Goal: Task Accomplishment & Management: Use online tool/utility

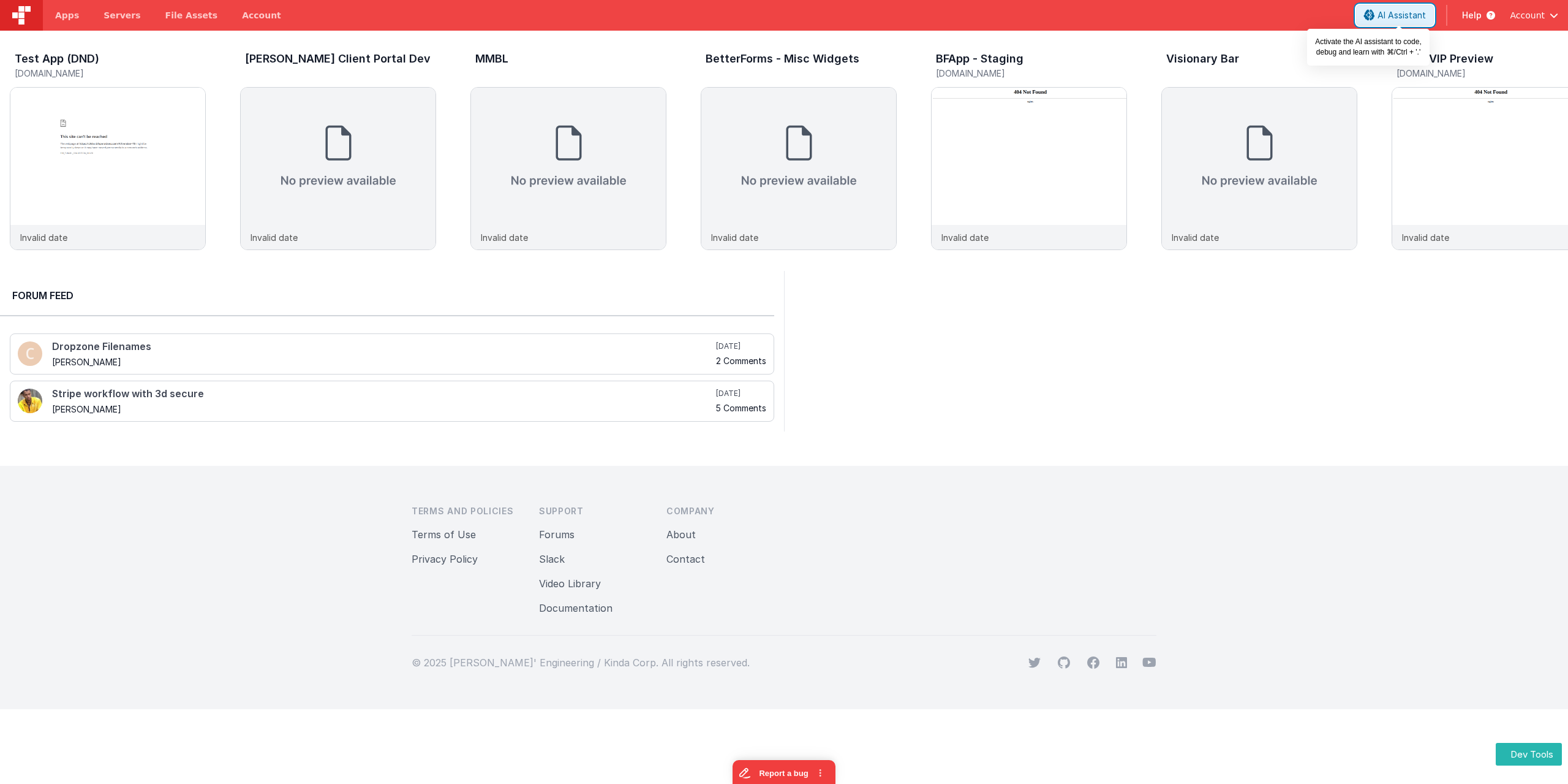
click at [1404, 20] on span "AI Assistant" at bounding box center [1402, 15] width 49 height 12
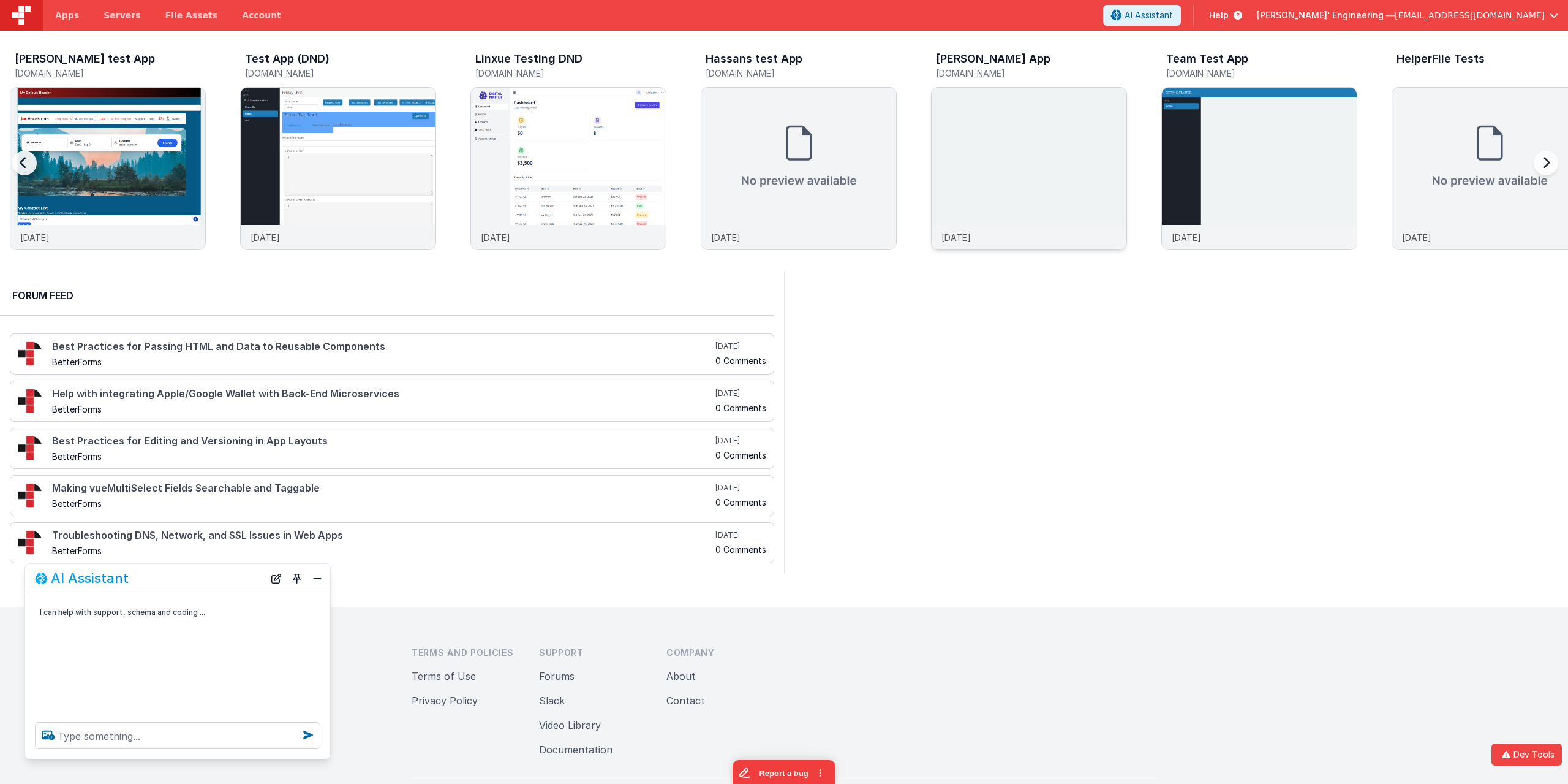
drag, startPoint x: 213, startPoint y: 579, endPoint x: 988, endPoint y: 223, distance: 852.9
click at [995, 205] on section "New Drag N' Drop Editor - Beta Preview Say good bye to hand-coding! Build faste…" at bounding box center [784, 422] width 1568 height 784
drag, startPoint x: 211, startPoint y: 575, endPoint x: 1041, endPoint y: 225, distance: 900.8
click at [1044, 221] on section "New Drag N' Drop Editor - Beta Preview Say good bye to hand-coding! Build faste…" at bounding box center [784, 422] width 1568 height 784
drag, startPoint x: 177, startPoint y: 585, endPoint x: 408, endPoint y: 544, distance: 234.6
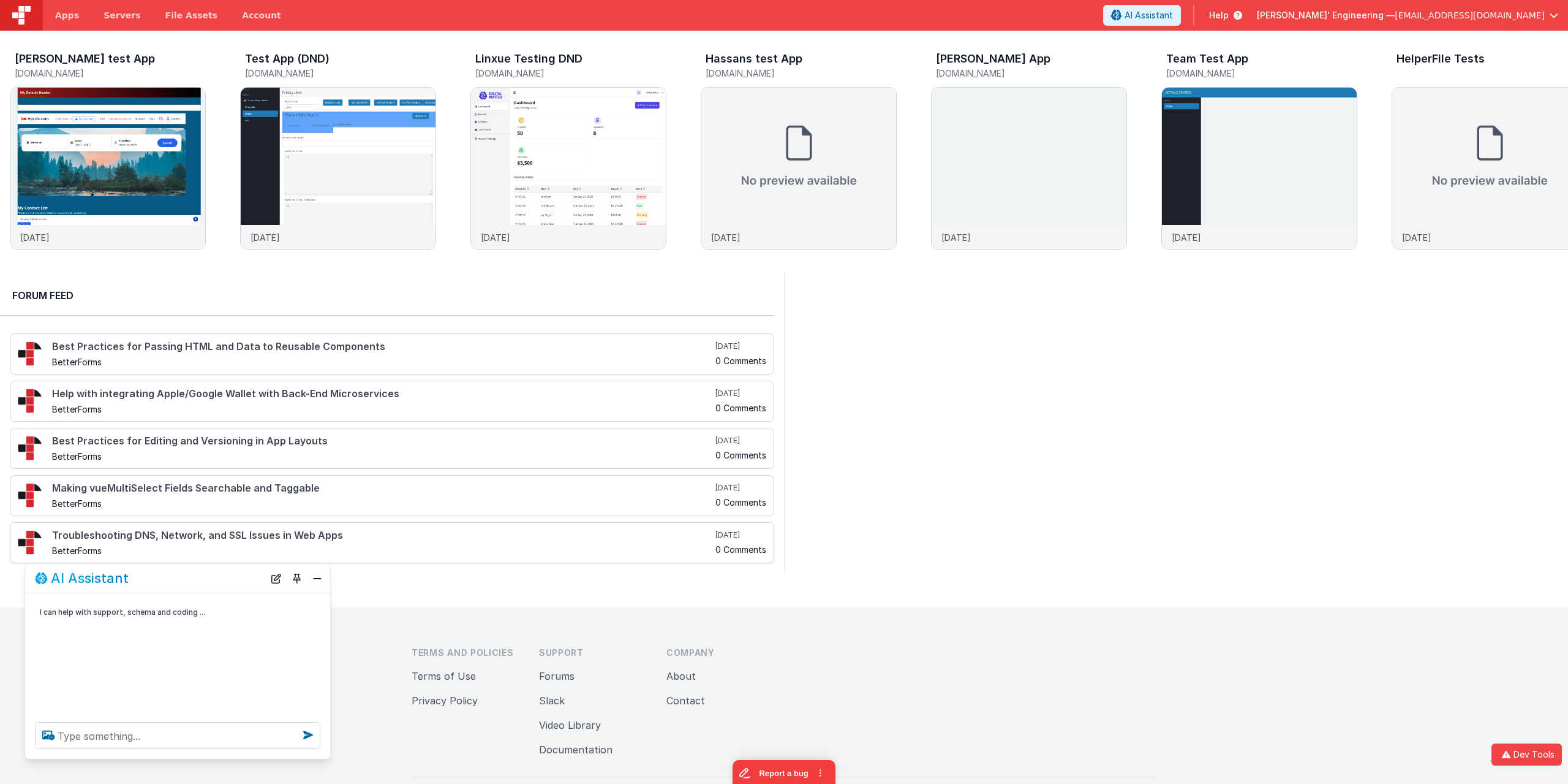
click at [419, 541] on section "New Drag N' Drop Editor - Beta Preview Say good bye to hand-coding! Build faste…" at bounding box center [784, 422] width 1568 height 784
drag, startPoint x: 180, startPoint y: 576, endPoint x: 276, endPoint y: 558, distance: 97.7
click at [274, 564] on div "AI Assistant" at bounding box center [177, 579] width 305 height 29
drag, startPoint x: 200, startPoint y: 579, endPoint x: 306, endPoint y: 563, distance: 107.2
click at [306, 563] on div "AI Assistant I can help with support, schema and coding ..." at bounding box center [177, 662] width 306 height 196
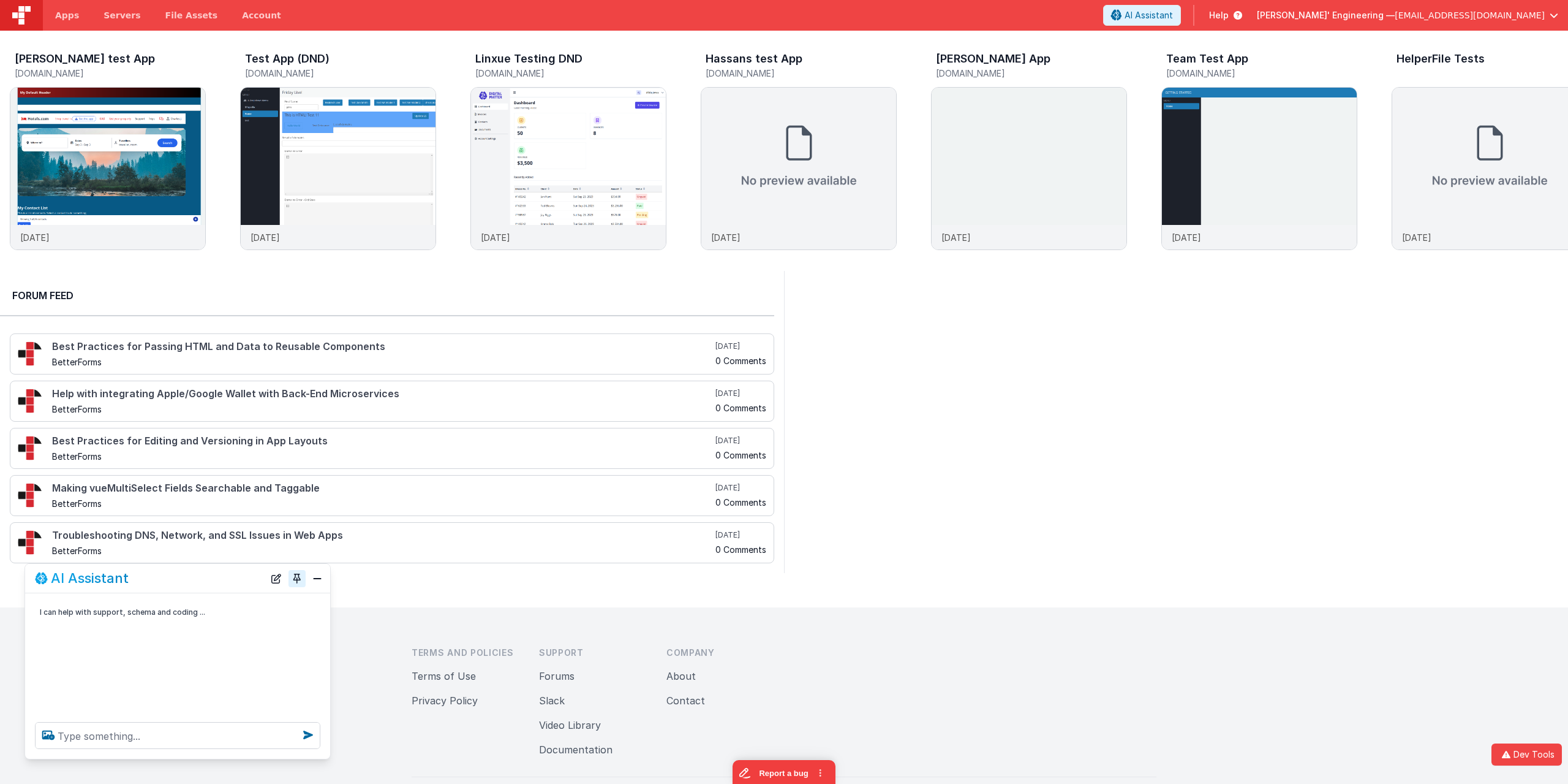
click at [291, 580] on button "Toggle Pin" at bounding box center [297, 579] width 17 height 17
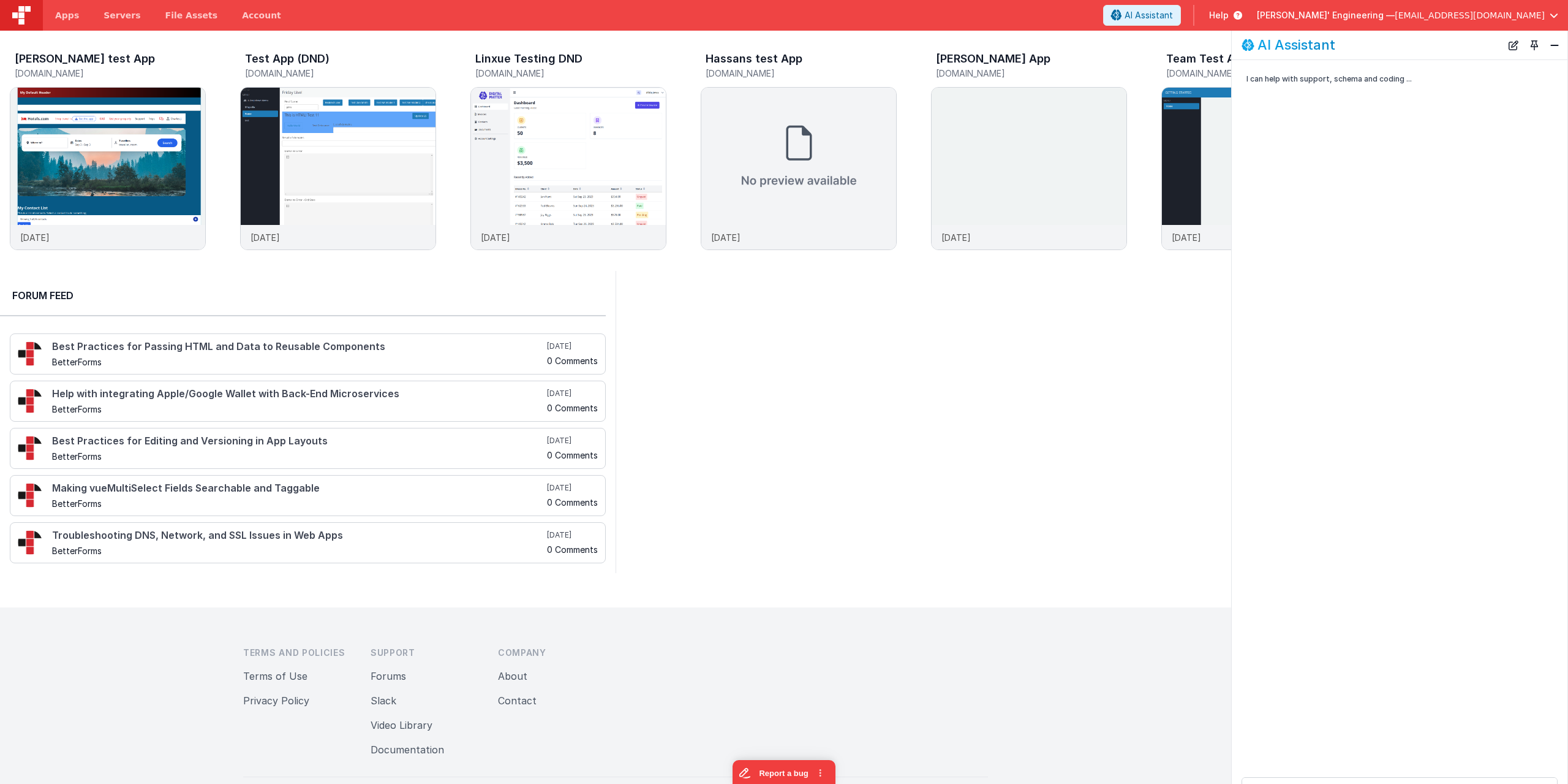
click at [1539, 54] on div "AI Assistant" at bounding box center [1399, 45] width 336 height 29
click at [1538, 49] on button "Toggle Pin" at bounding box center [1534, 45] width 17 height 17
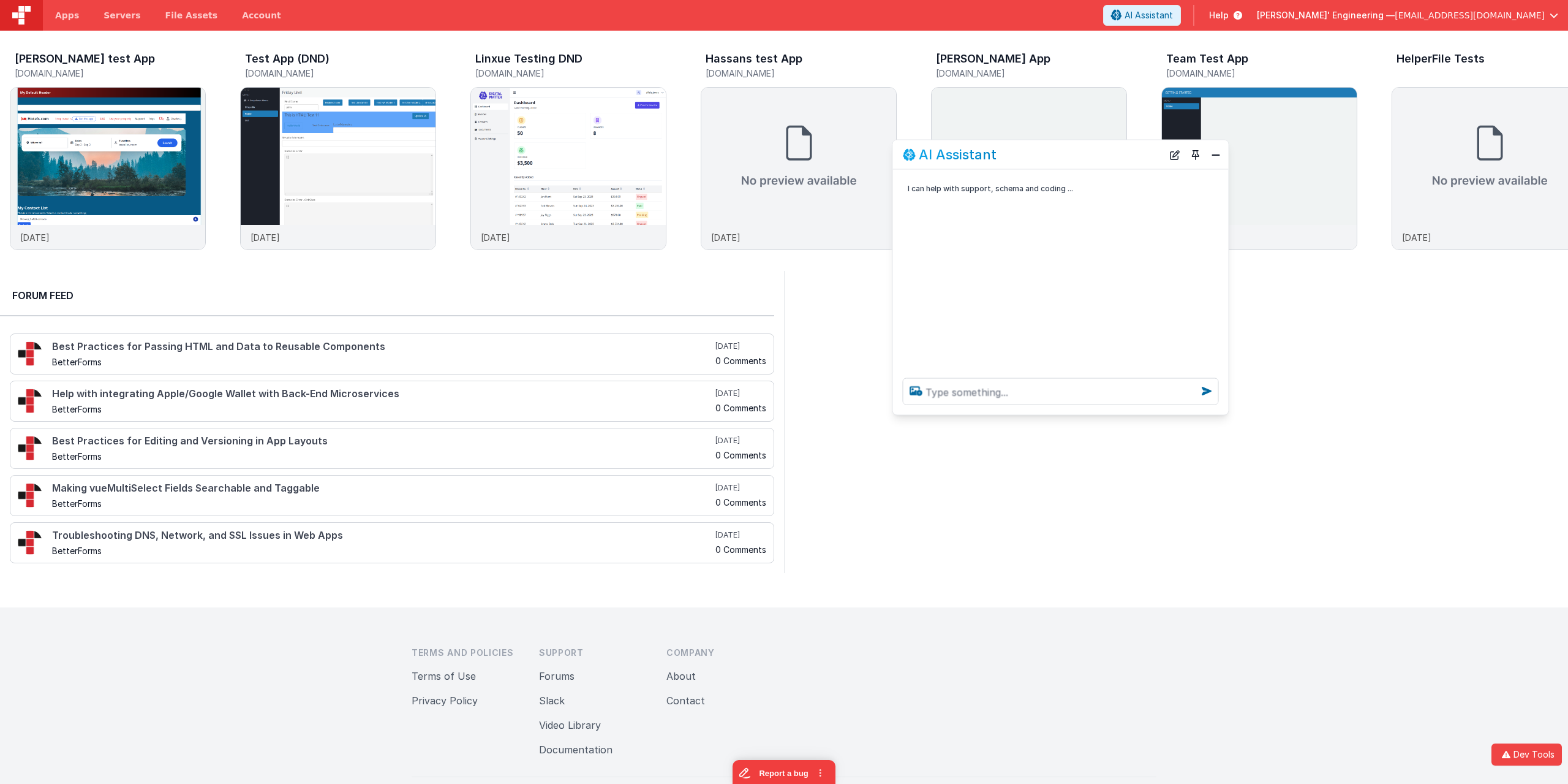
drag, startPoint x: 243, startPoint y: 517, endPoint x: 1101, endPoint y: 148, distance: 934.0
click at [1101, 148] on div "AI Assistant" at bounding box center [1033, 154] width 260 height 15
click at [1174, 147] on button "Toggle Pin" at bounding box center [1172, 146] width 17 height 17
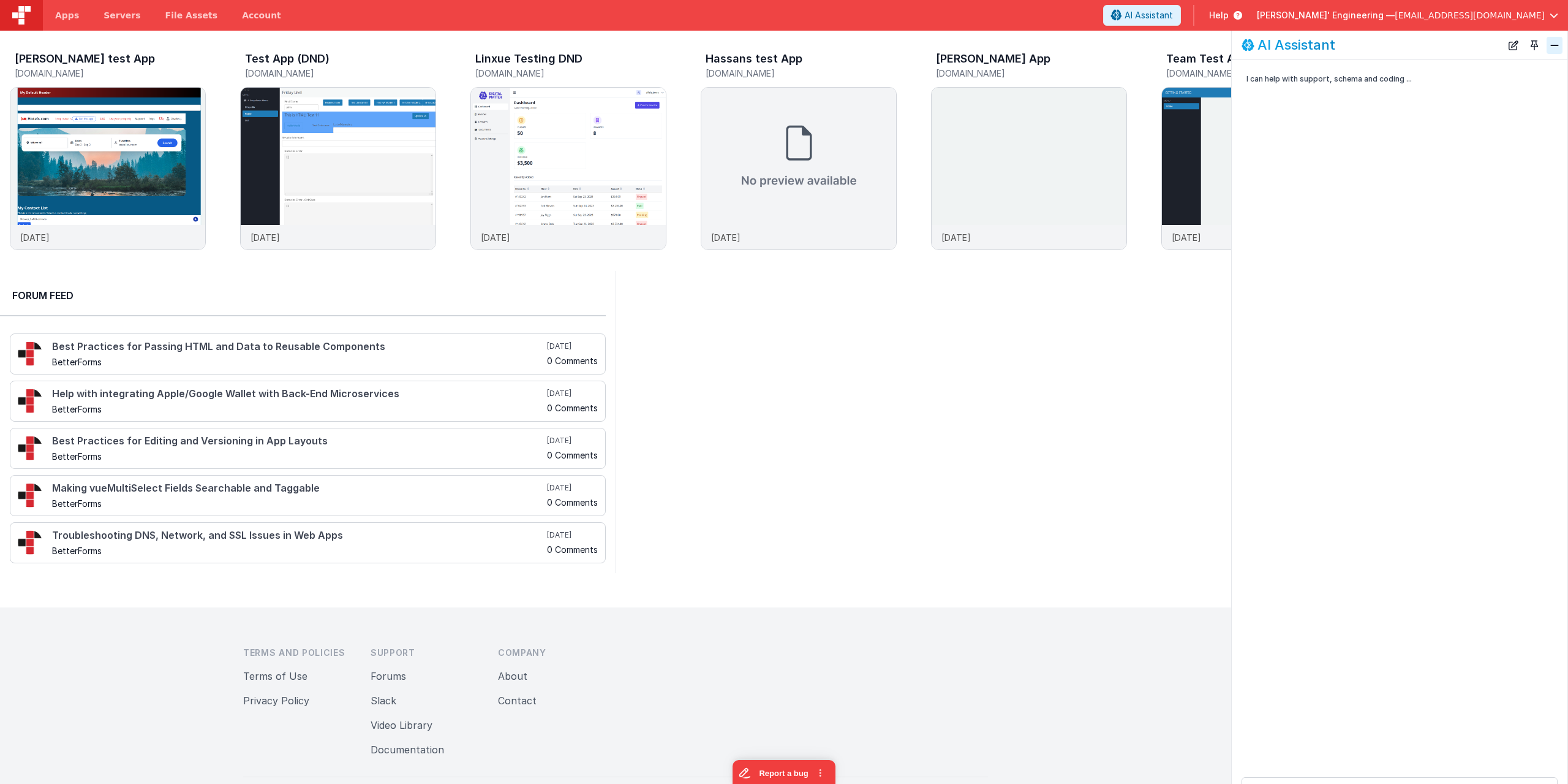
click at [1559, 44] on button "Close" at bounding box center [1554, 45] width 16 height 17
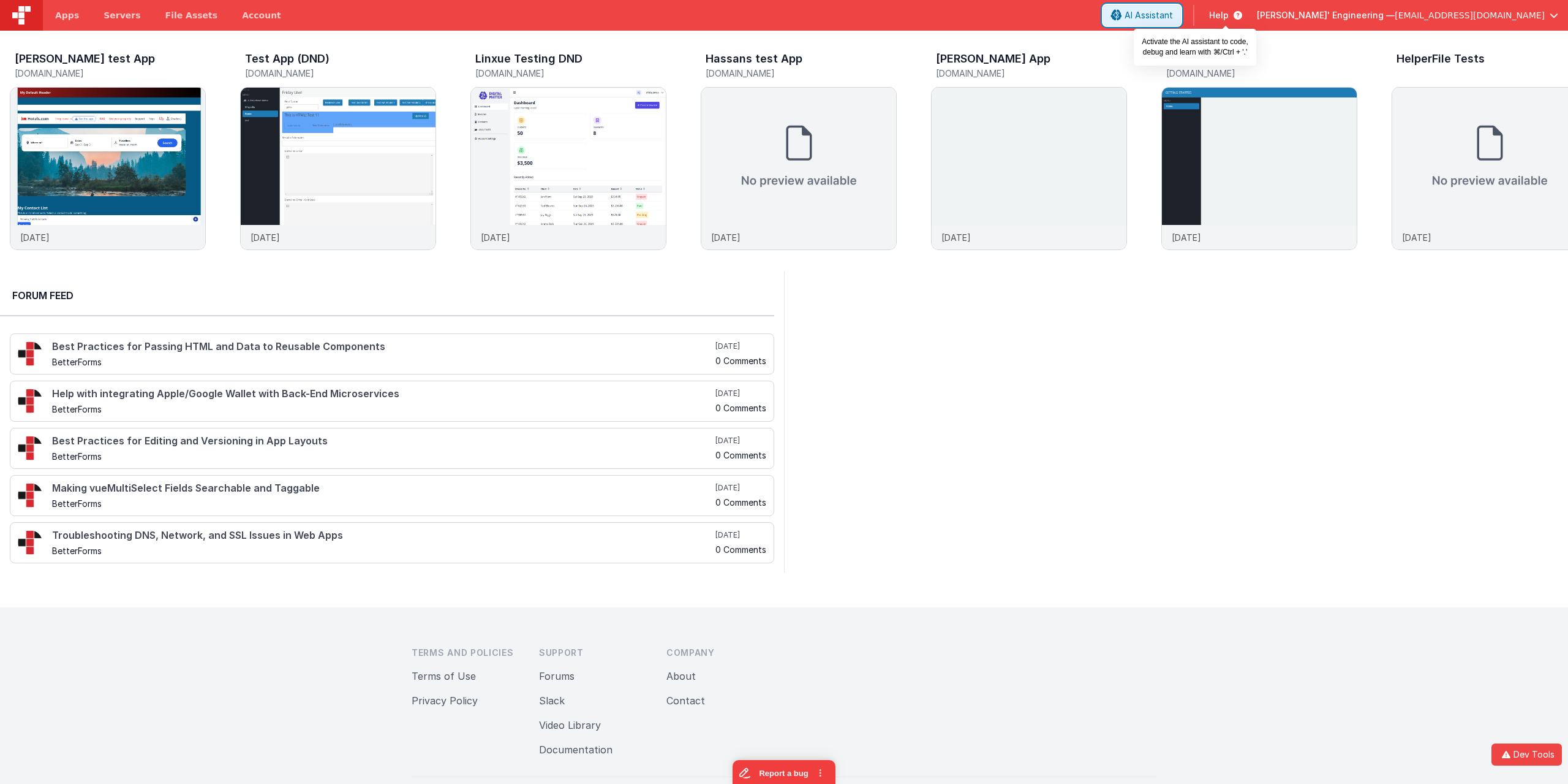
click at [1173, 16] on span "AI Assistant" at bounding box center [1149, 15] width 49 height 12
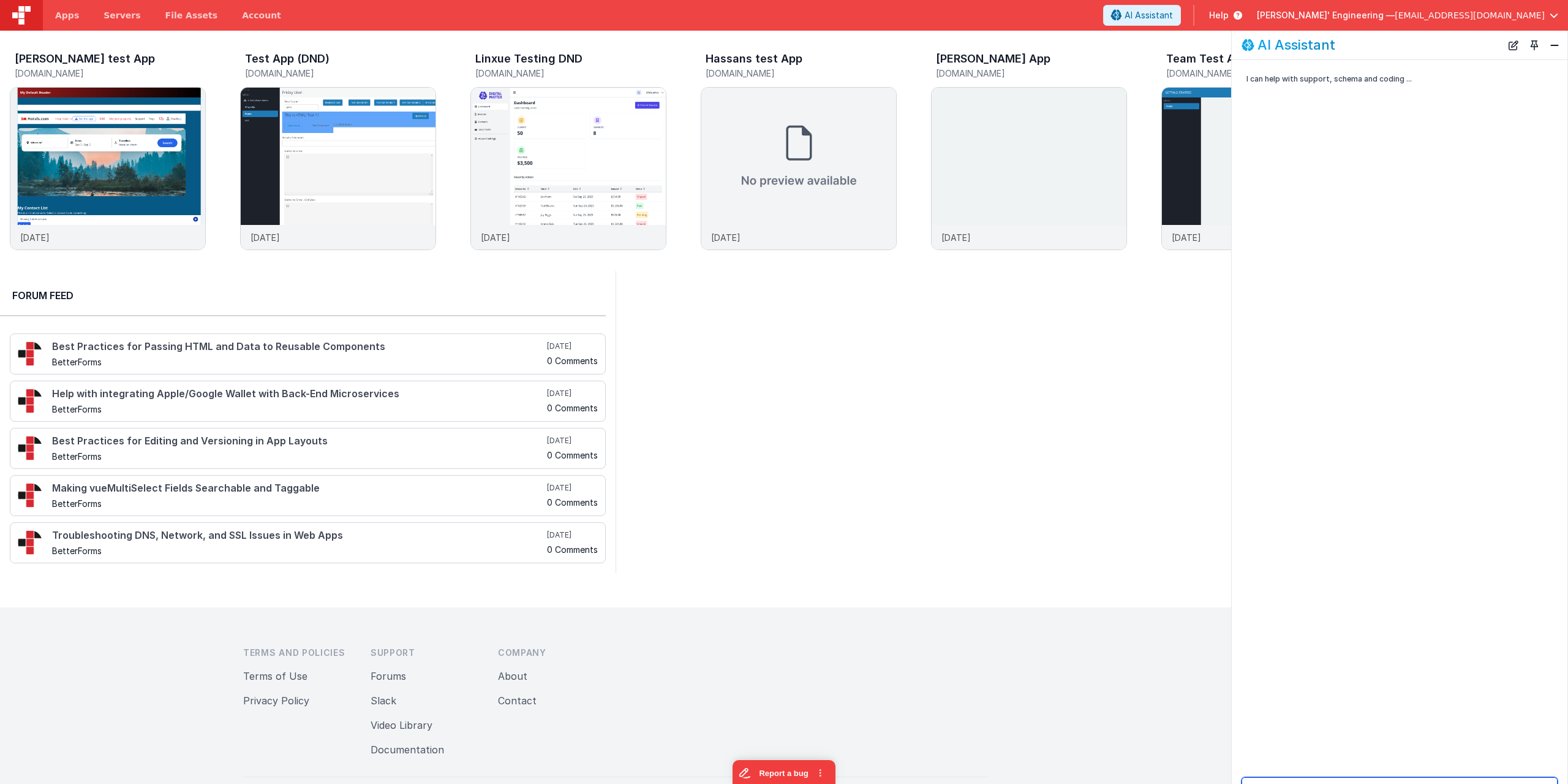
scroll to position [31, 0]
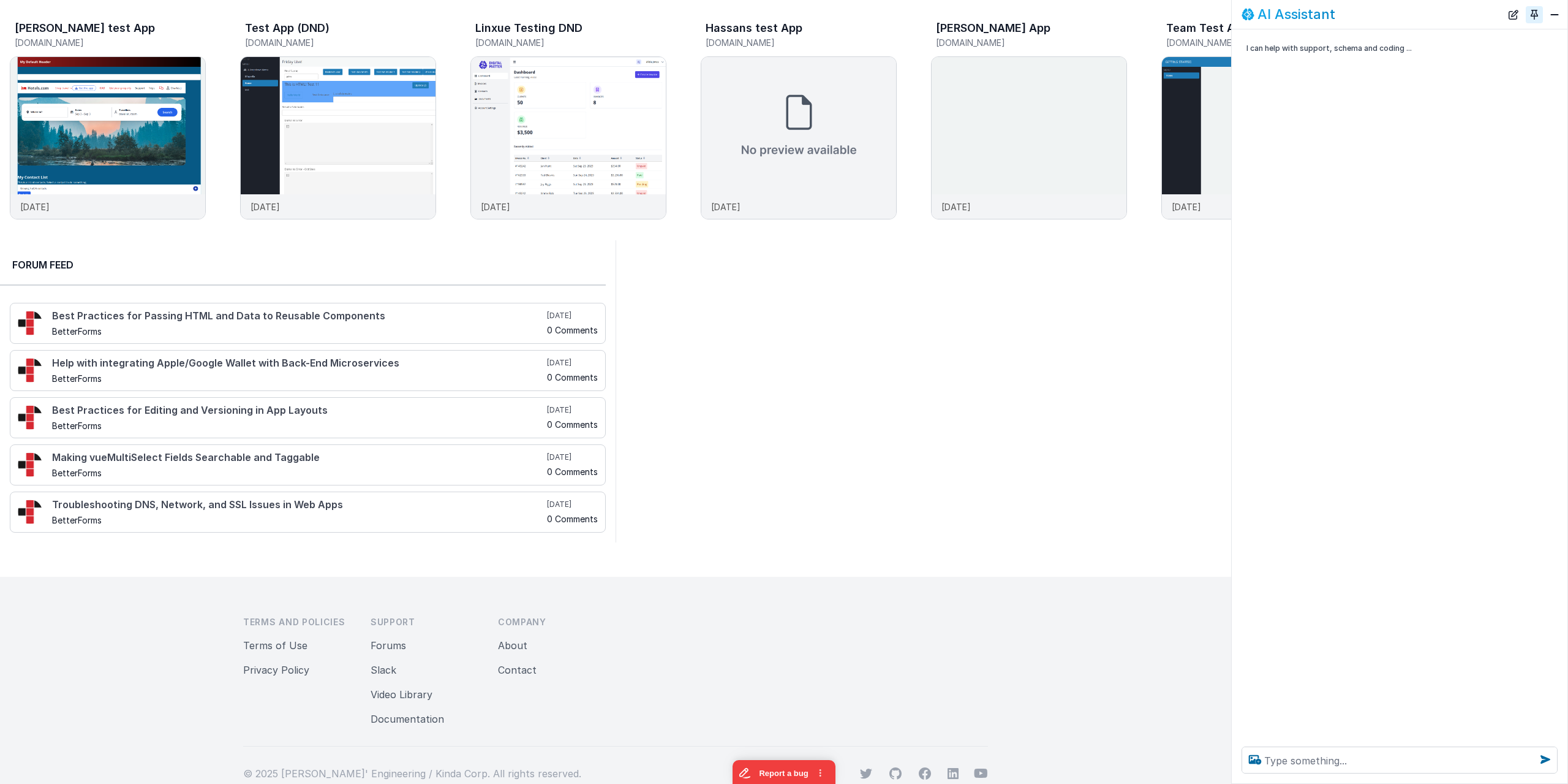
click at [1537, 16] on button "Toggle Pin" at bounding box center [1534, 15] width 17 height 17
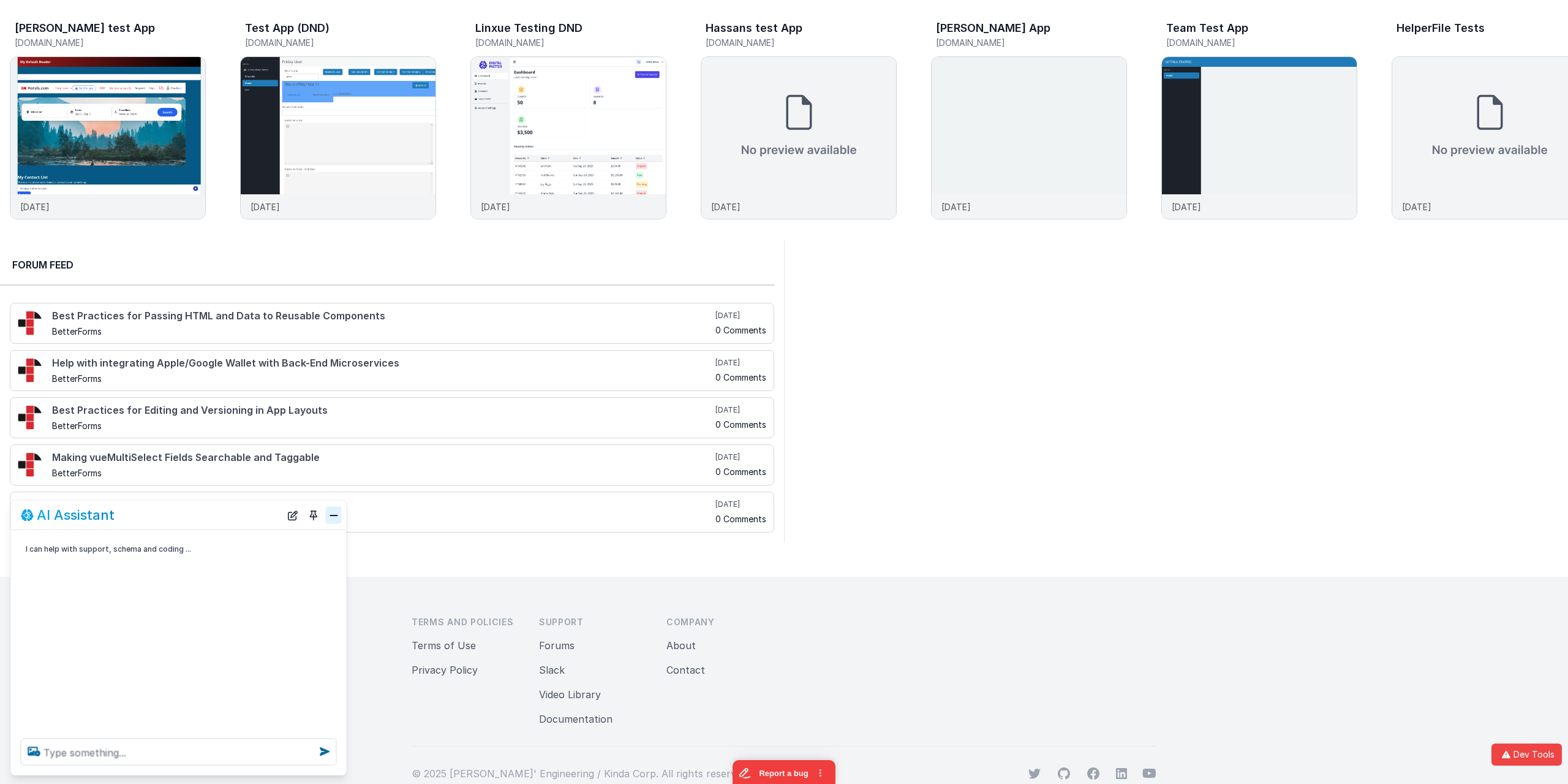
click at [336, 516] on button "Close" at bounding box center [333, 515] width 16 height 17
click at [905, 415] on div at bounding box center [1177, 392] width 784 height 302
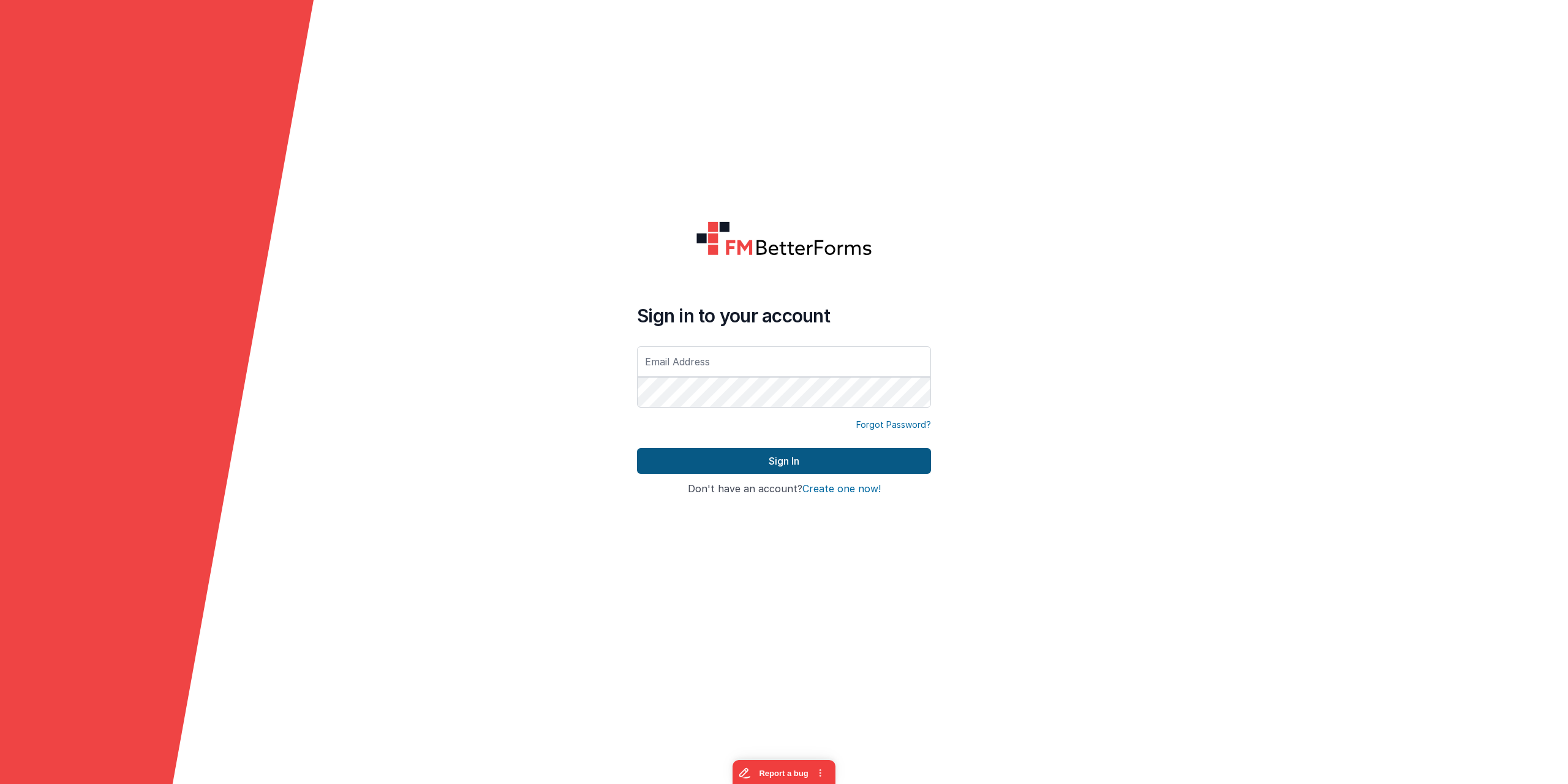
type input "[EMAIL_ADDRESS][DOMAIN_NAME]"
click at [785, 456] on button "Sign In" at bounding box center [784, 461] width 294 height 26
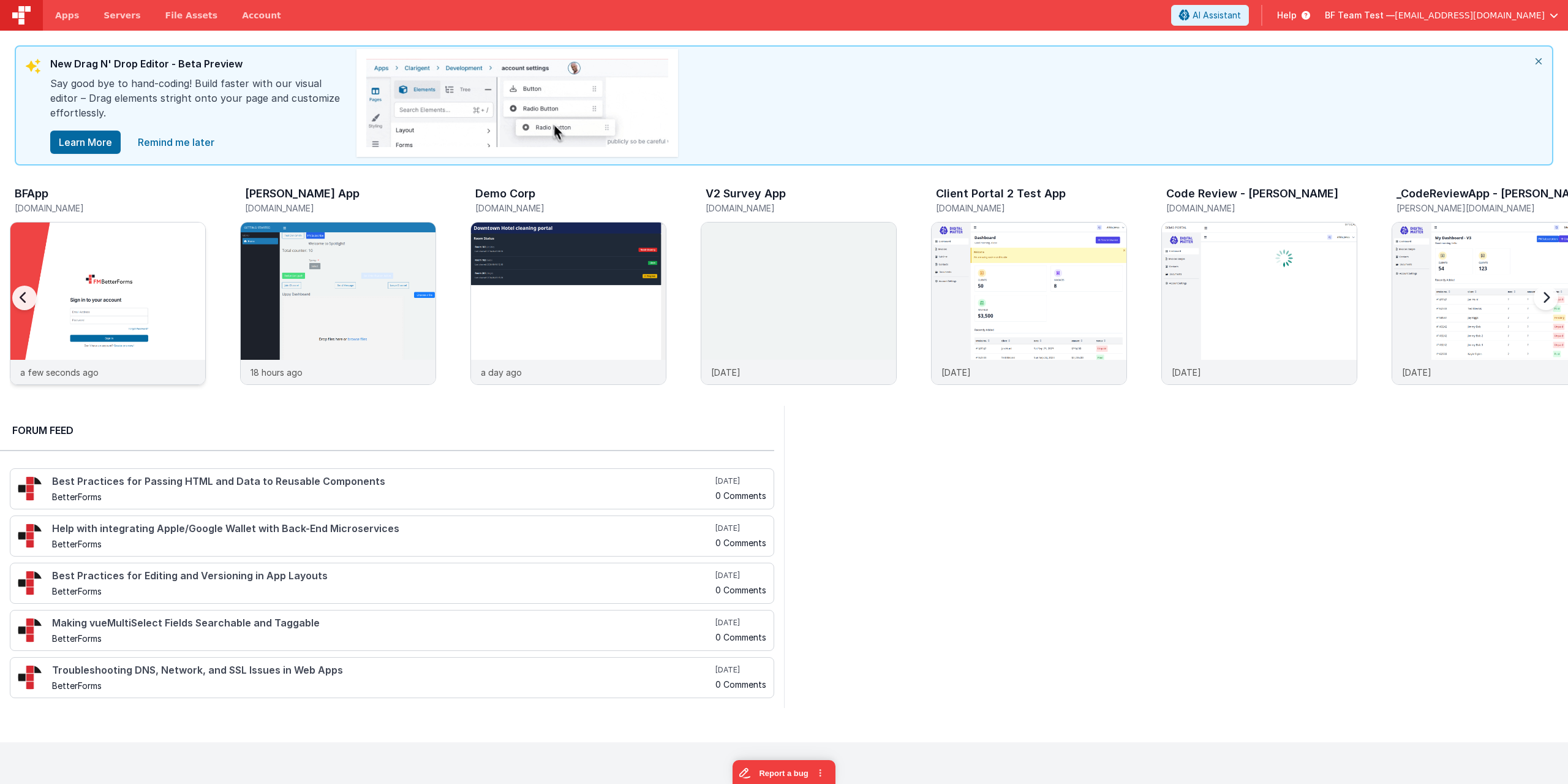
click at [84, 228] on img at bounding box center [108, 320] width 195 height 195
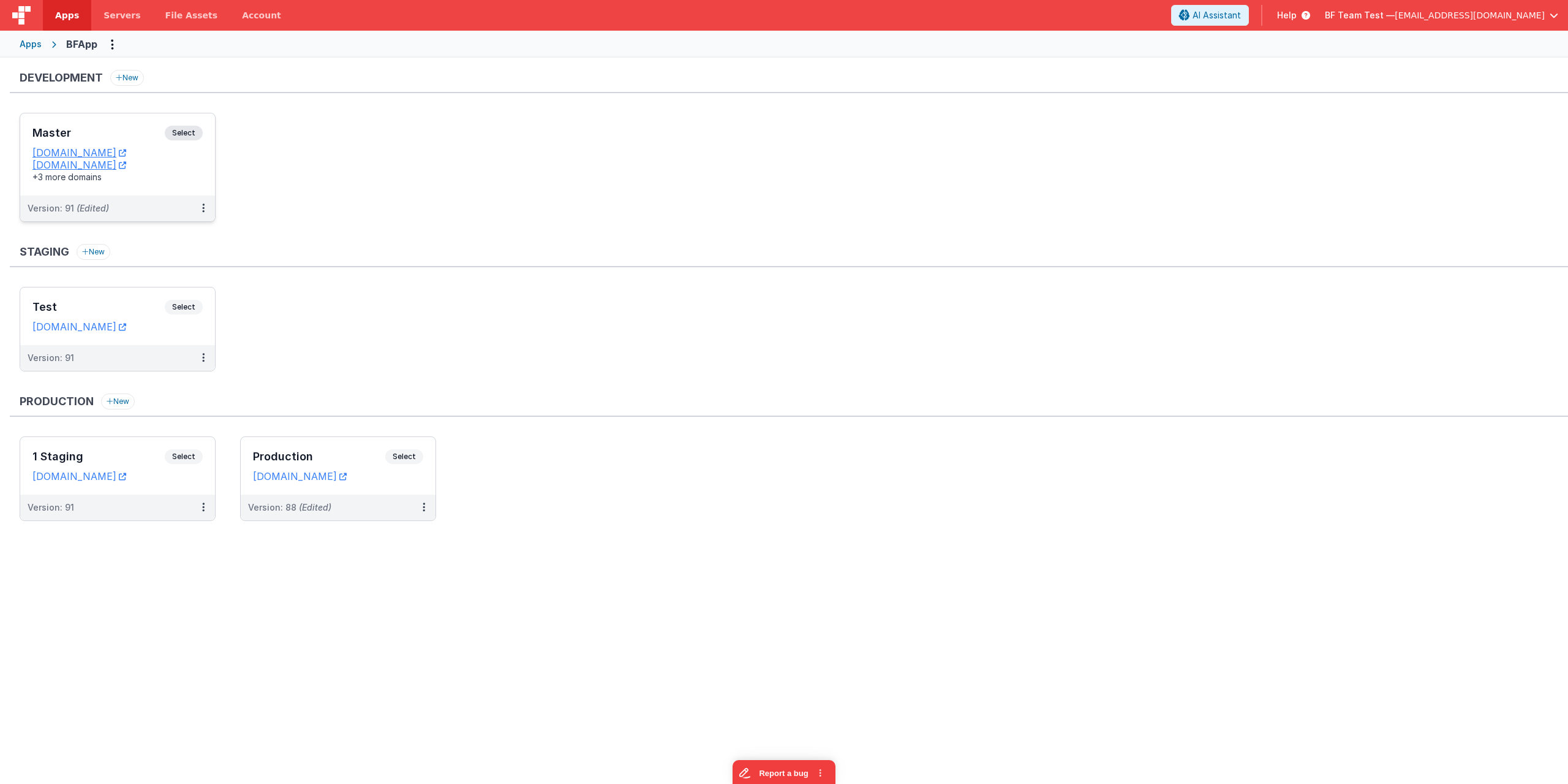
click at [184, 131] on span "Select" at bounding box center [183, 132] width 38 height 15
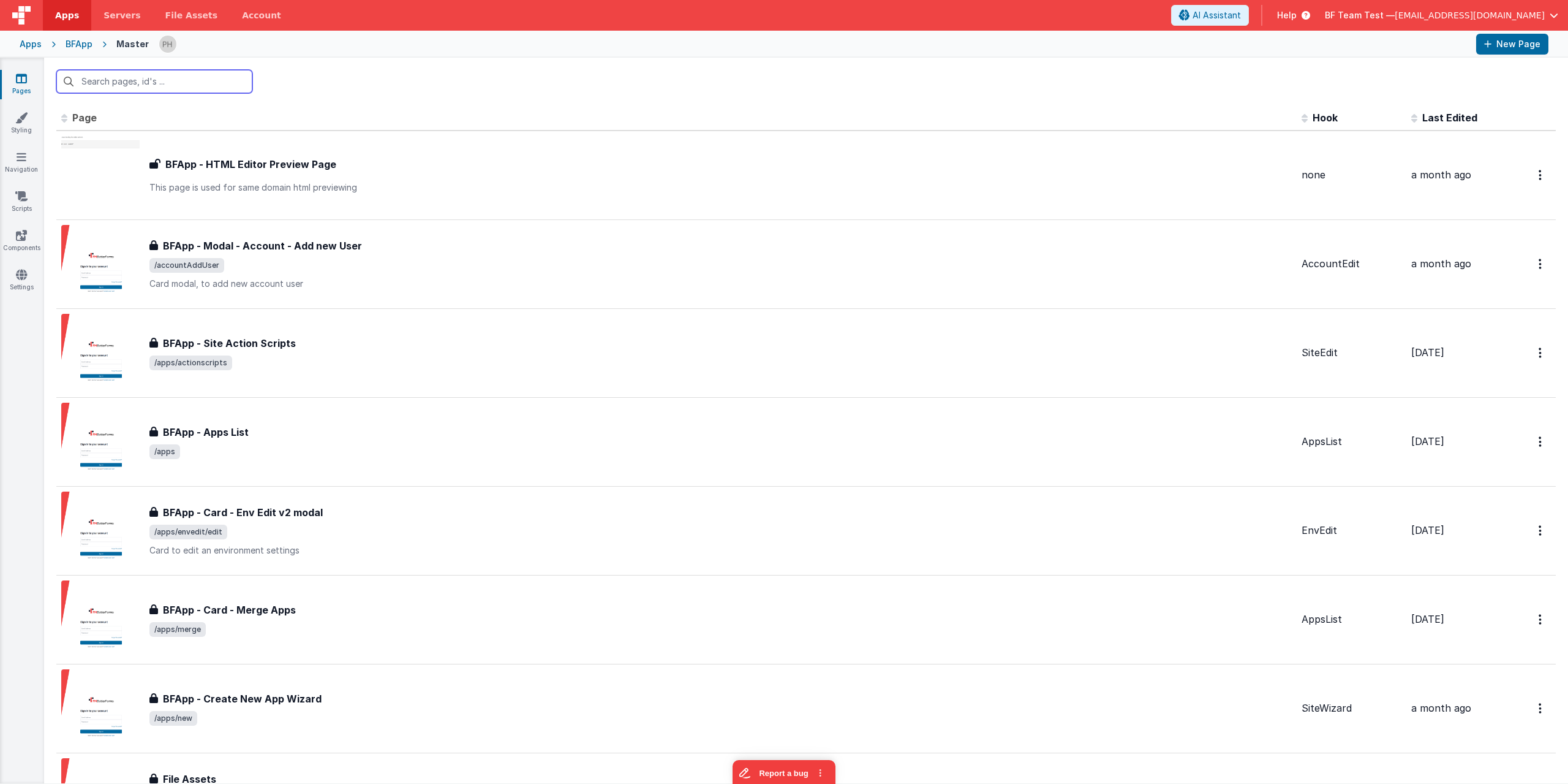
click at [145, 86] on input "text" at bounding box center [155, 82] width 196 height 24
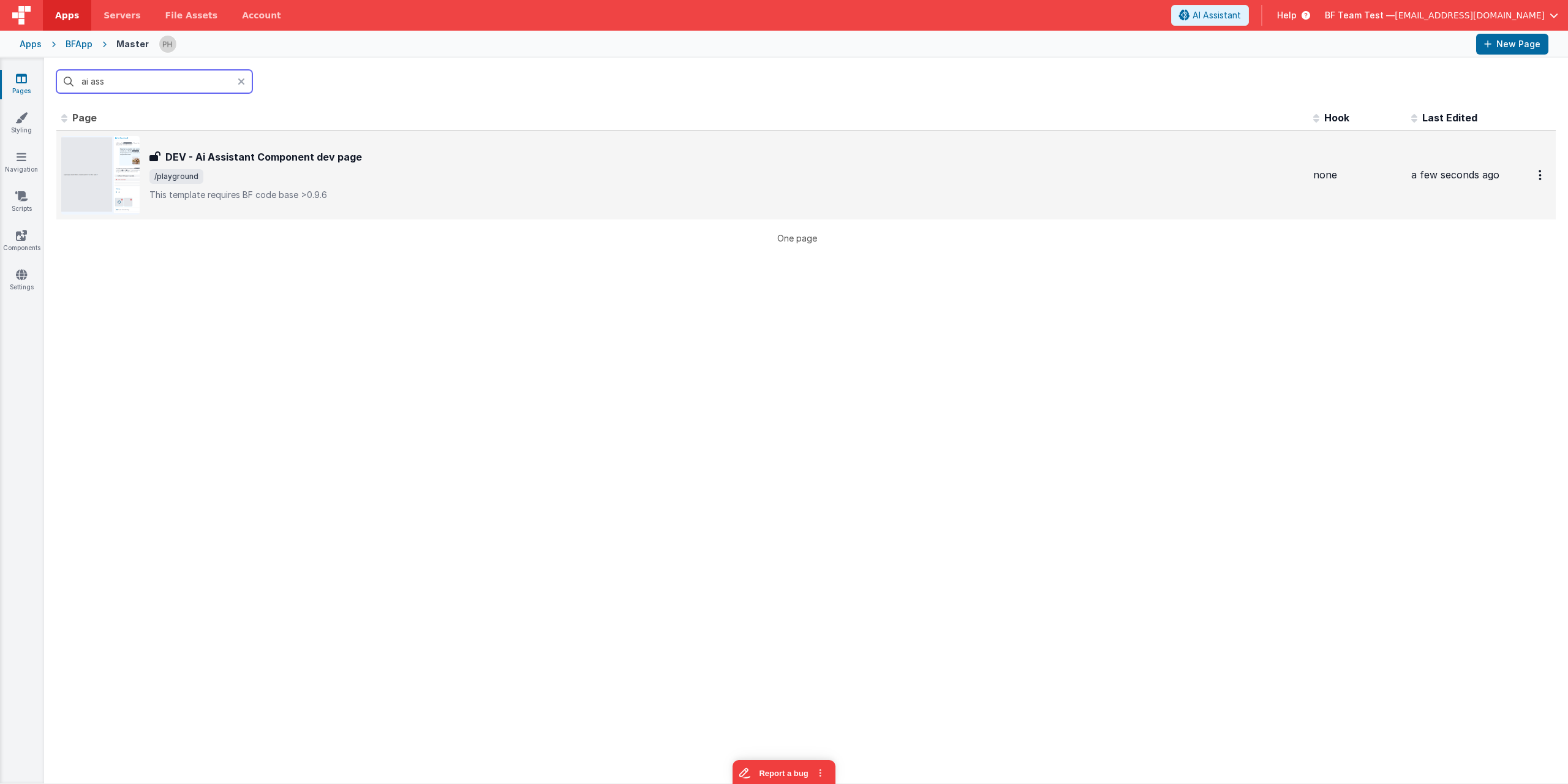
type input "ai ass"
click at [338, 145] on div "DEV - Ai Assistant Component dev page DEV - Ai Assistant Component dev page /pl…" at bounding box center [683, 175] width 1242 height 79
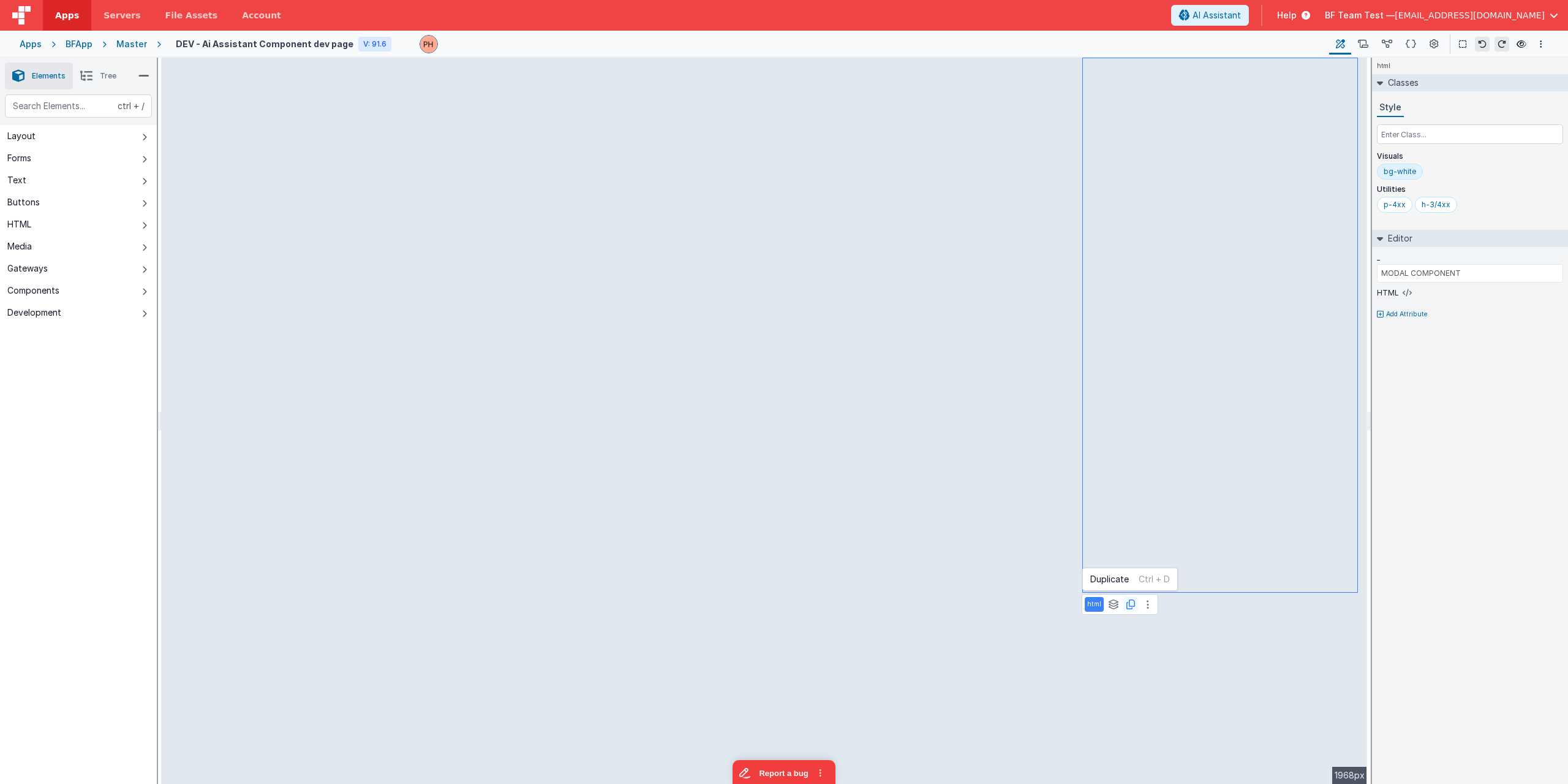
click at [1129, 604] on icon at bounding box center [1131, 604] width 9 height 10
click at [1151, 606] on button at bounding box center [1148, 604] width 15 height 15
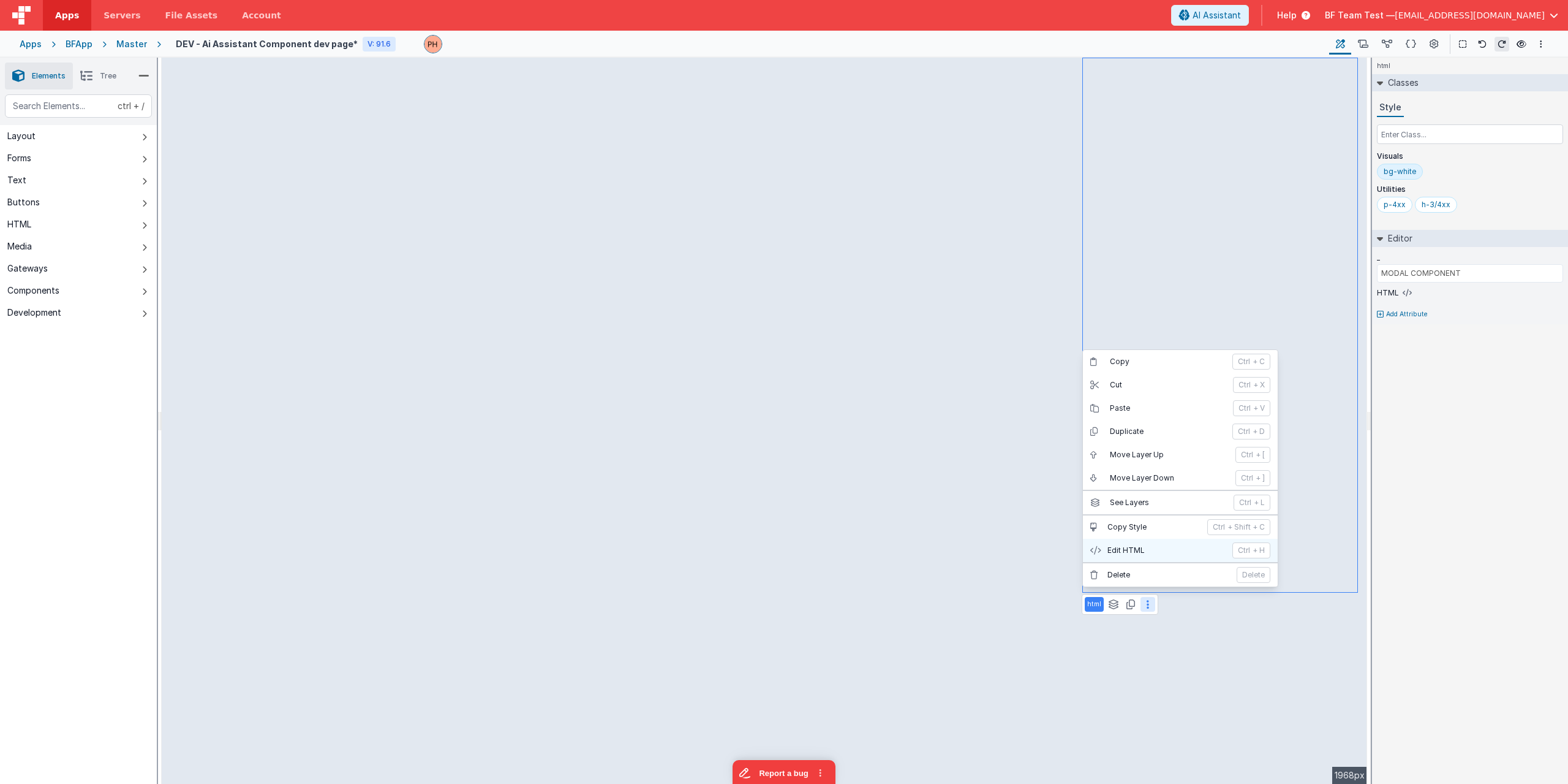
click at [1137, 548] on p "Edit HTML" at bounding box center [1167, 551] width 117 height 10
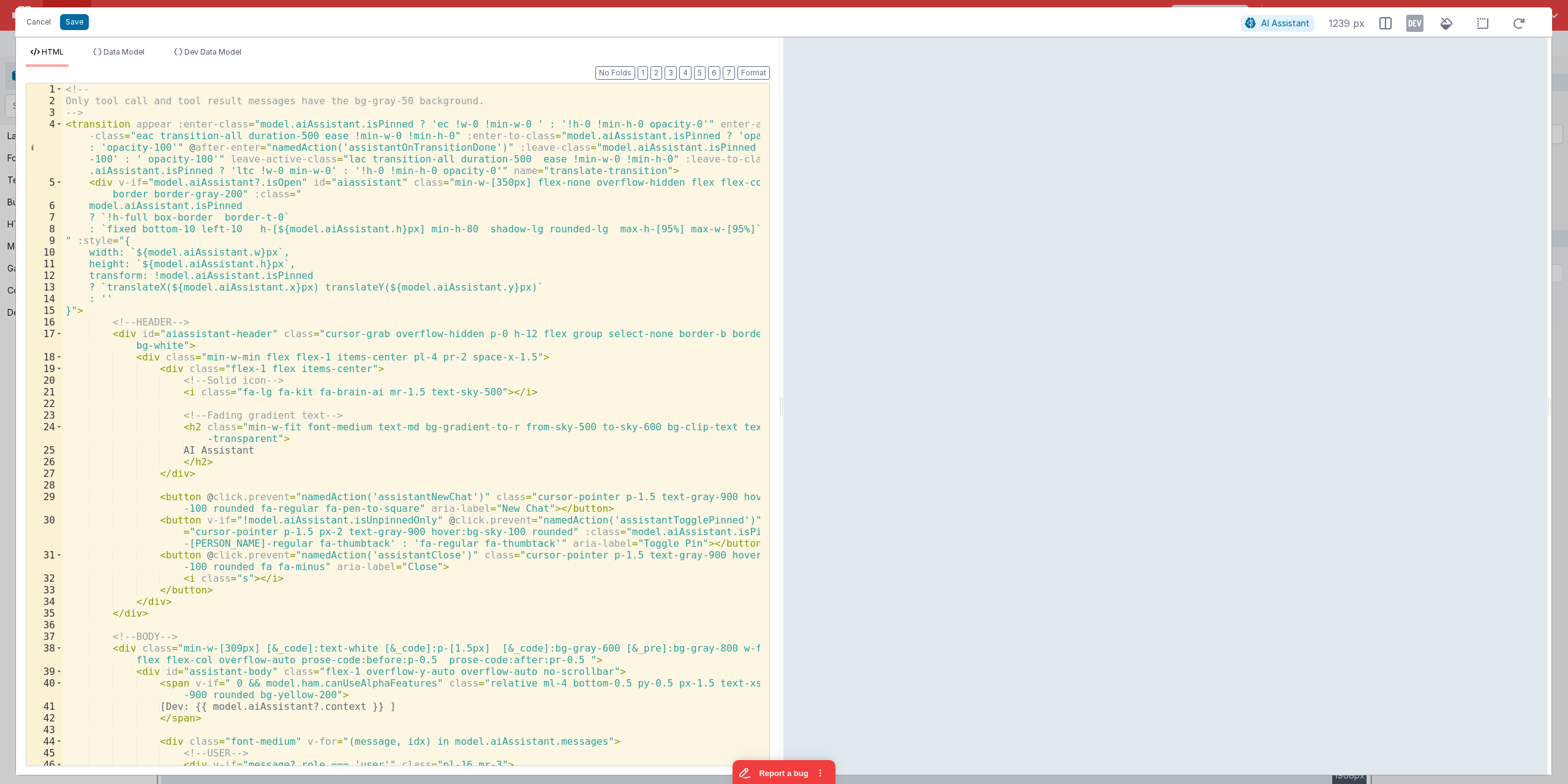
click at [474, 66] on ul "HTML Data Model Dev Data Model" at bounding box center [397, 57] width 764 height 19
click at [500, 105] on div "<!-- Only tool call and tool result messages have the bg-gray-50 background. --…" at bounding box center [412, 442] width 697 height 717
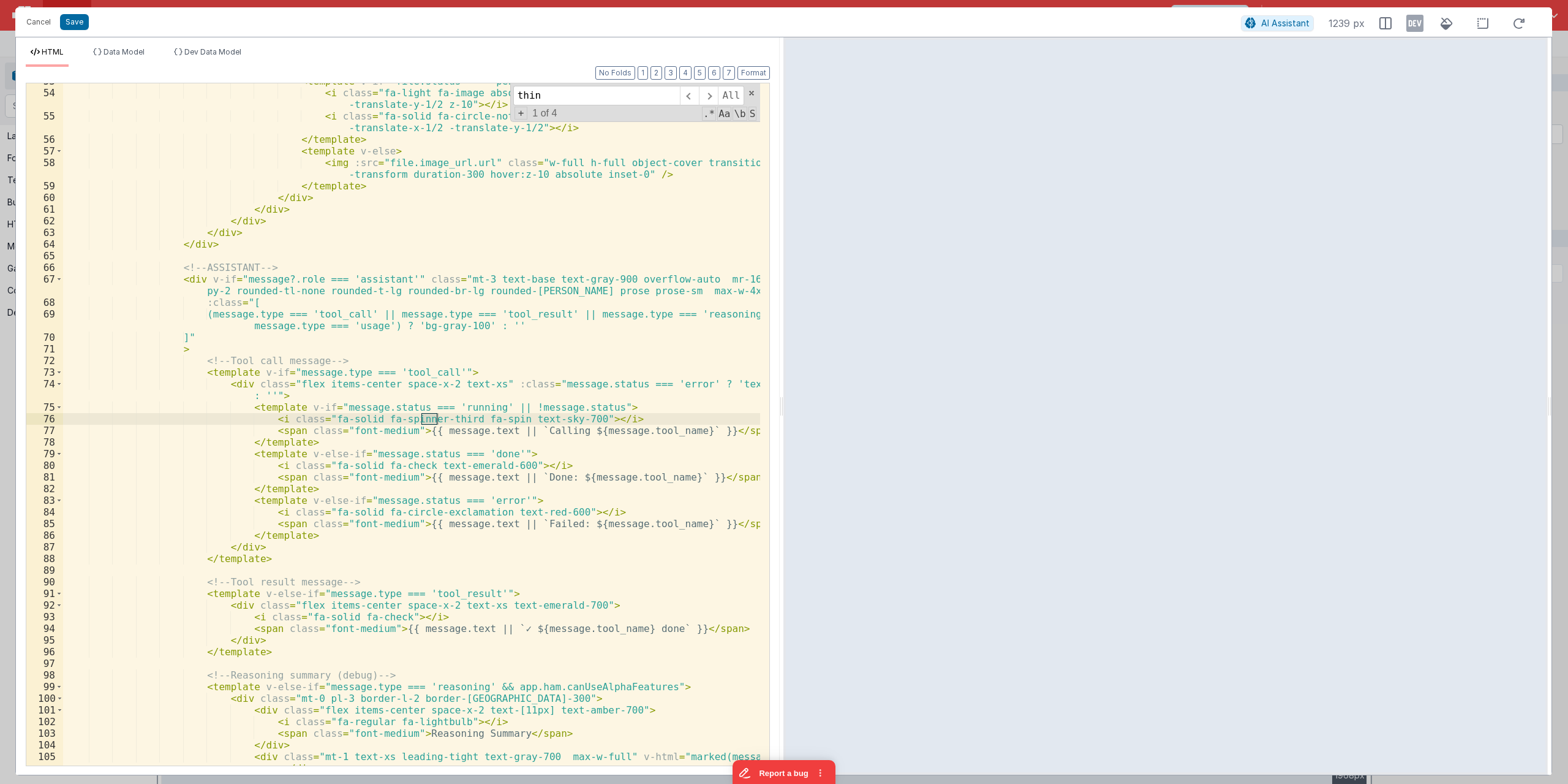
scroll to position [1604, 0]
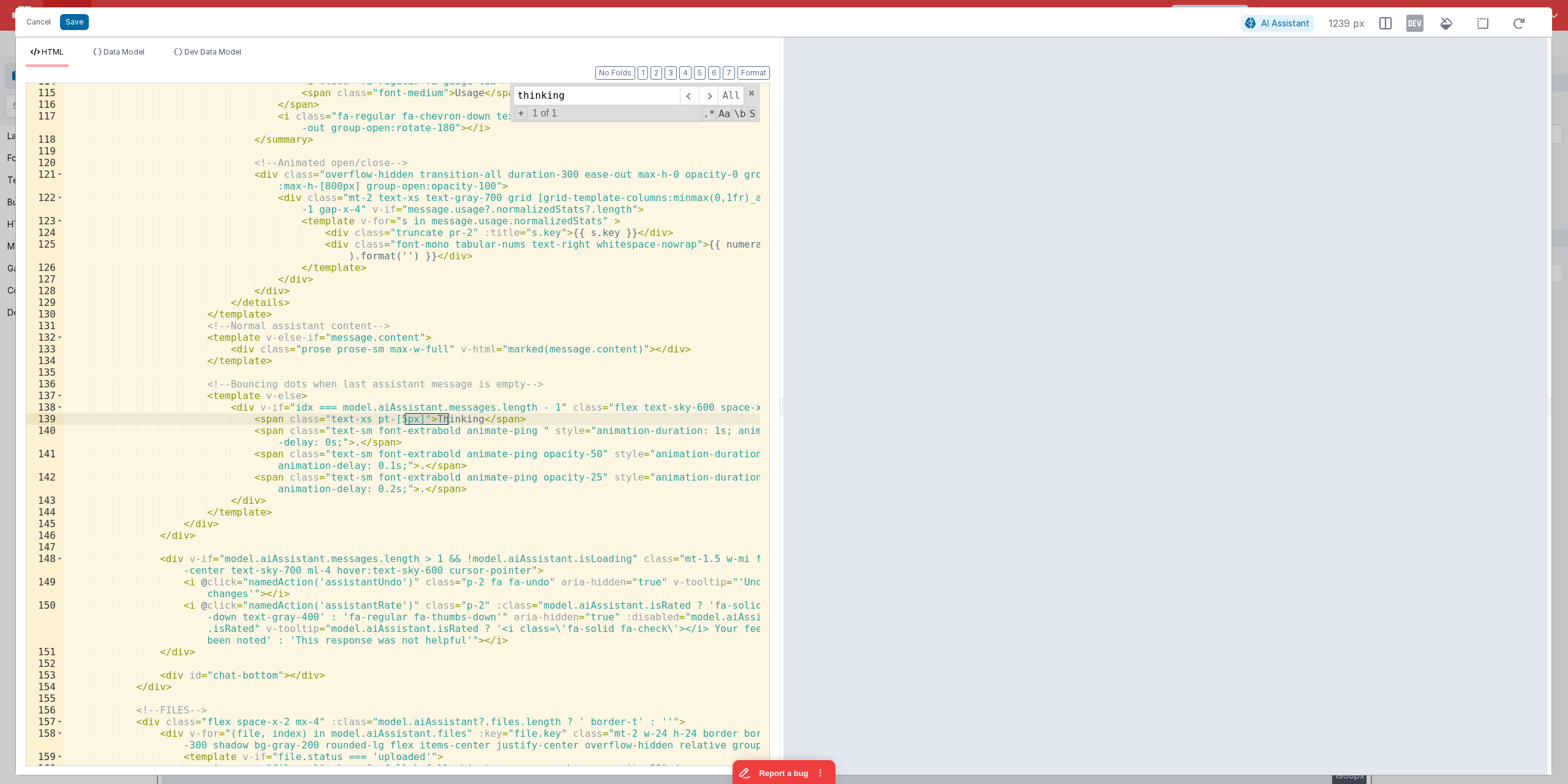
type input "thinking"
click at [538, 441] on div "< i class = "fa-regular fa-gauge-low" > </ i > < span class = "font-medium" > U…" at bounding box center [412, 427] width 697 height 705
click at [483, 432] on div "< i class = "fa-regular fa-gauge-low" > </ i > < span class = "font-medium" > U…" at bounding box center [412, 427] width 697 height 705
click at [472, 457] on div "< i class = "fa-regular fa-gauge-low" > </ i > < span class = "font-medium" > U…" at bounding box center [412, 427] width 697 height 705
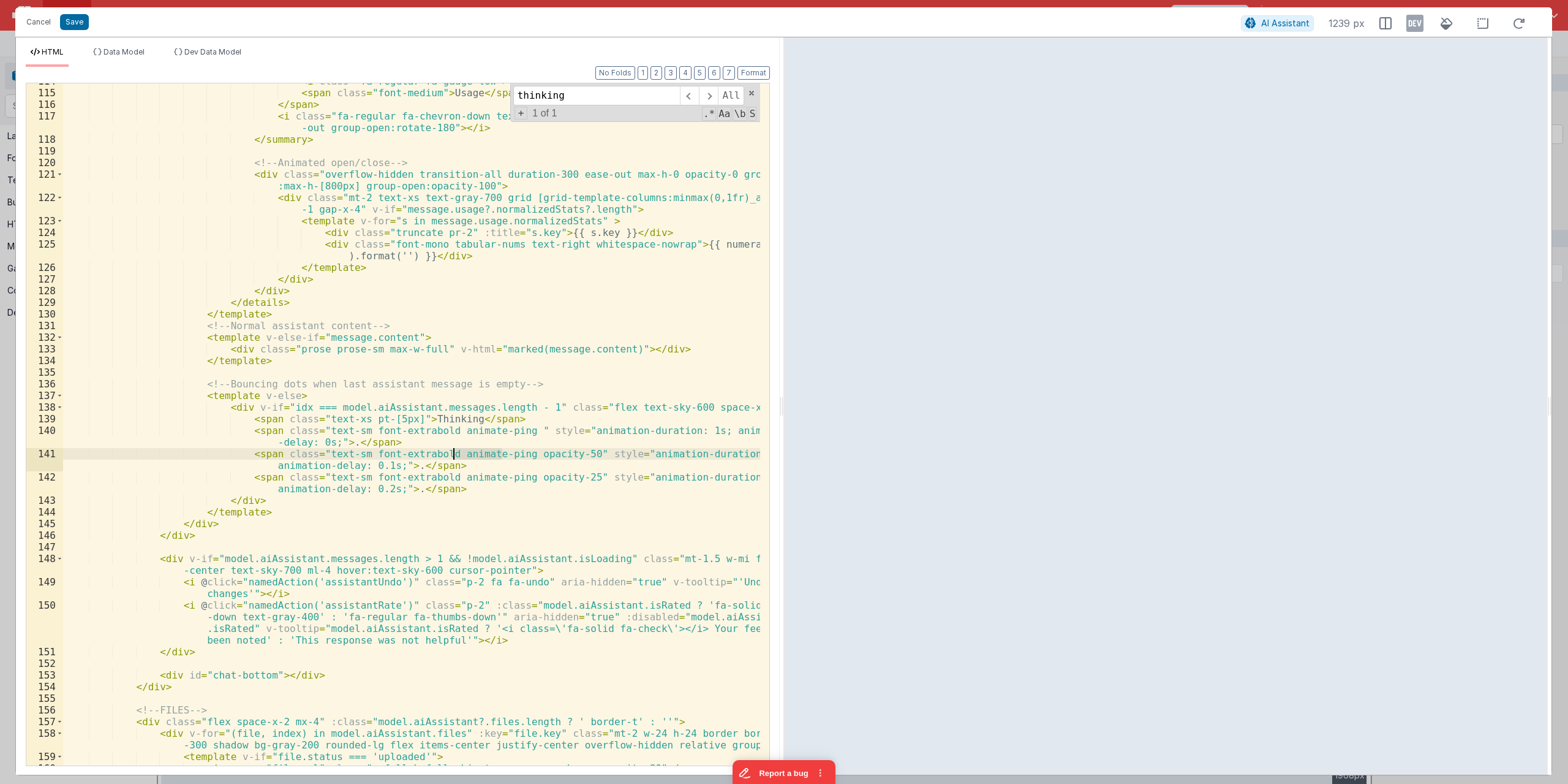
drag, startPoint x: 500, startPoint y: 456, endPoint x: 452, endPoint y: 452, distance: 48.2
click at [452, 452] on div "< i class = "fa-regular fa-gauge-low" > </ i > < span class = "font-medium" > U…" at bounding box center [412, 427] width 697 height 705
click at [452, 452] on div "< i class = "fa-regular fa-gauge-low" > </ i > < span class = "font-medium" > U…" at bounding box center [412, 424] width 697 height 682
drag, startPoint x: 433, startPoint y: 453, endPoint x: 496, endPoint y: 458, distance: 63.2
click at [496, 458] on div "< i class = "fa-regular fa-gauge-low" > </ i > < span class = "font-medium" > U…" at bounding box center [412, 427] width 697 height 705
